Goal: Information Seeking & Learning: Learn about a topic

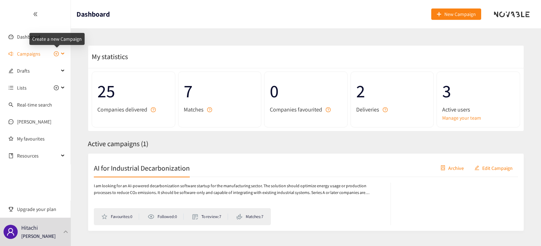
click at [56, 54] on icon "plus-circle" at bounding box center [56, 54] width 2 height 2
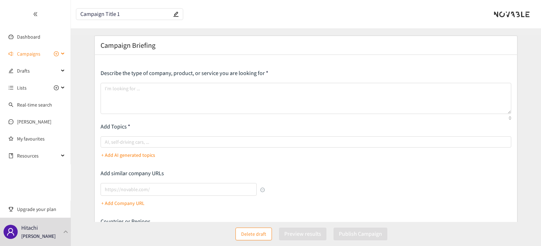
click at [62, 52] on div "Campaigns" at bounding box center [35, 54] width 71 height 14
click at [38, 72] on link "AI for Industrial Decarbonization" at bounding box center [51, 71] width 69 height 6
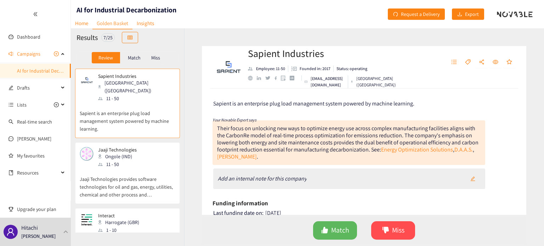
click at [138, 58] on p "Match" at bounding box center [134, 58] width 13 height 6
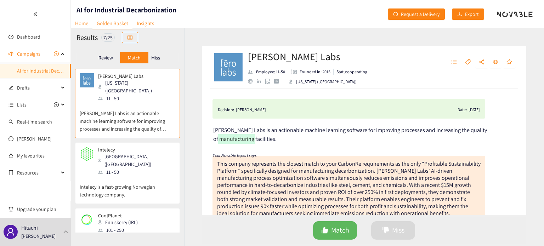
click at [130, 176] on p "Intelecy is a fast-growing Norwegian technology company." at bounding box center [128, 187] width 96 height 23
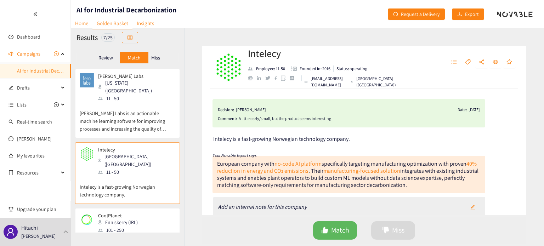
scroll to position [94, 0]
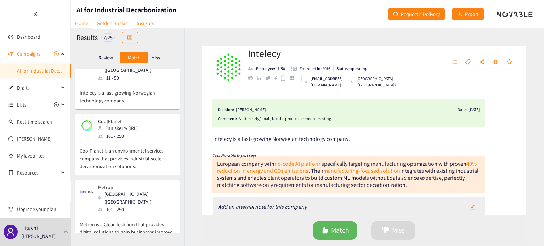
click at [131, 140] on p "CoolPlanet is an environmental services company that provides industrial-scale …" at bounding box center [128, 155] width 96 height 30
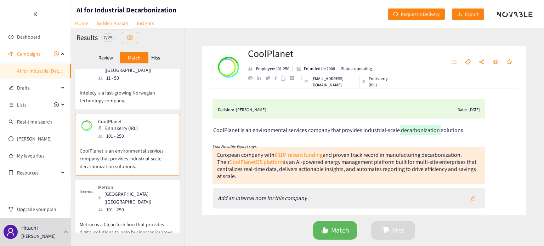
scroll to position [142, 0]
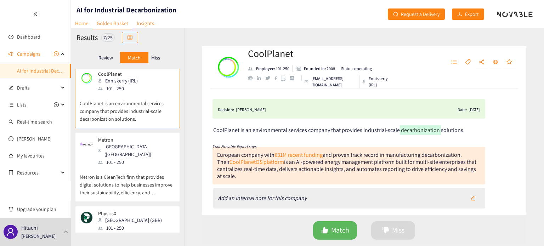
click at [130, 166] on p "Metron is a CleanTech firm that provides digital solutions to help businesses i…" at bounding box center [128, 181] width 96 height 30
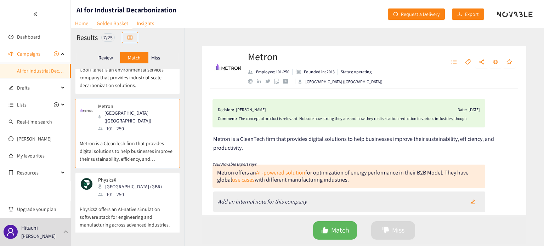
scroll to position [189, 0]
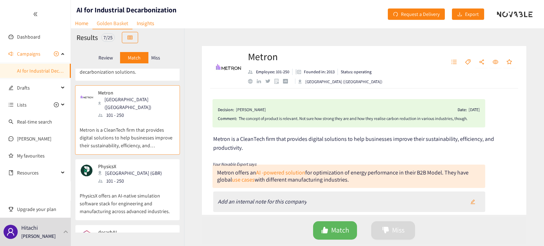
click at [130, 169] on div "London (GBR)" at bounding box center [132, 173] width 68 height 8
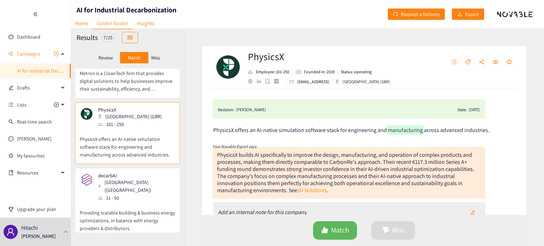
scroll to position [233, 0]
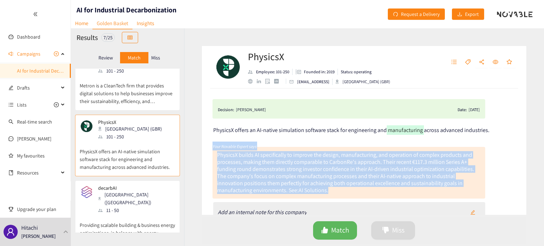
drag, startPoint x: 374, startPoint y: 195, endPoint x: 212, endPoint y: 149, distance: 168.1
click at [212, 149] on div "Your Novable Expert says PhysicsX builds AI specifically to improve the design,…" at bounding box center [348, 170] width 273 height 57
click at [212, 166] on div "PhysicsX builds AI specifically to improve the design, manufacturing, and opera…" at bounding box center [348, 173] width 273 height 52
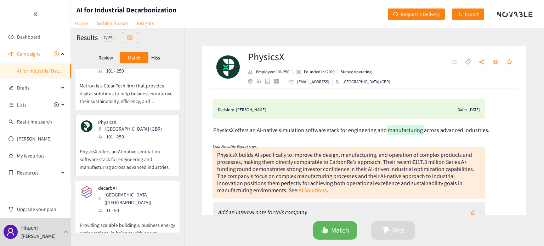
click at [268, 59] on h2 "PhysicsX" at bounding box center [319, 57] width 142 height 14
